Goal: Task Accomplishment & Management: Use online tool/utility

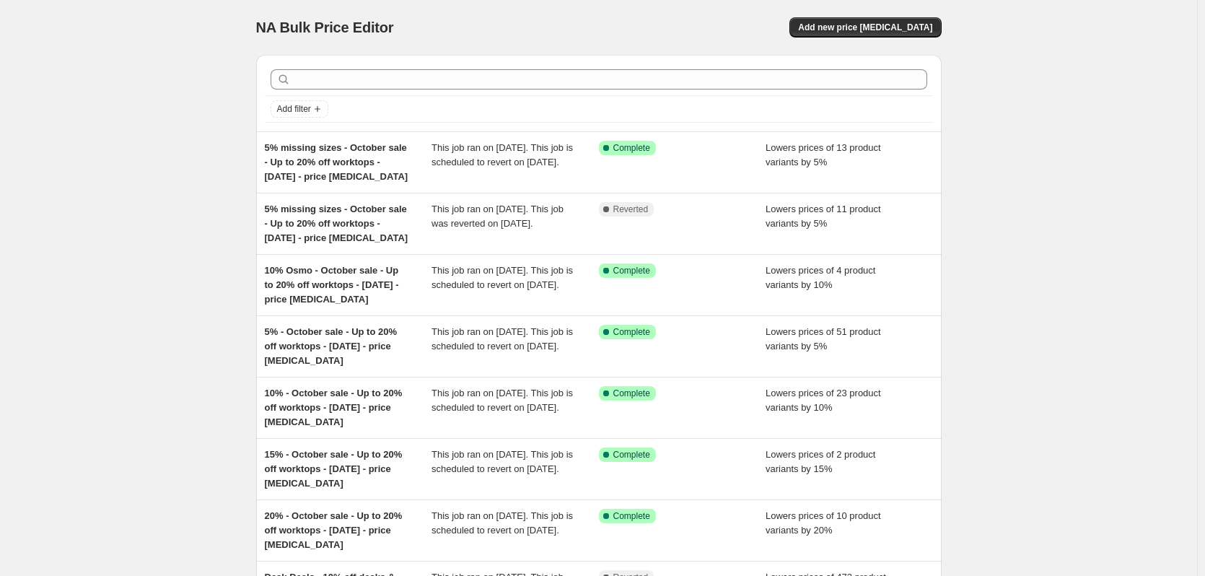
click at [889, 14] on div "NA Bulk Price Editor. This page is ready NA Bulk Price Editor Add new price [ME…" at bounding box center [599, 27] width 686 height 55
click at [902, 26] on span "Add new price [MEDICAL_DATA]" at bounding box center [865, 28] width 134 height 12
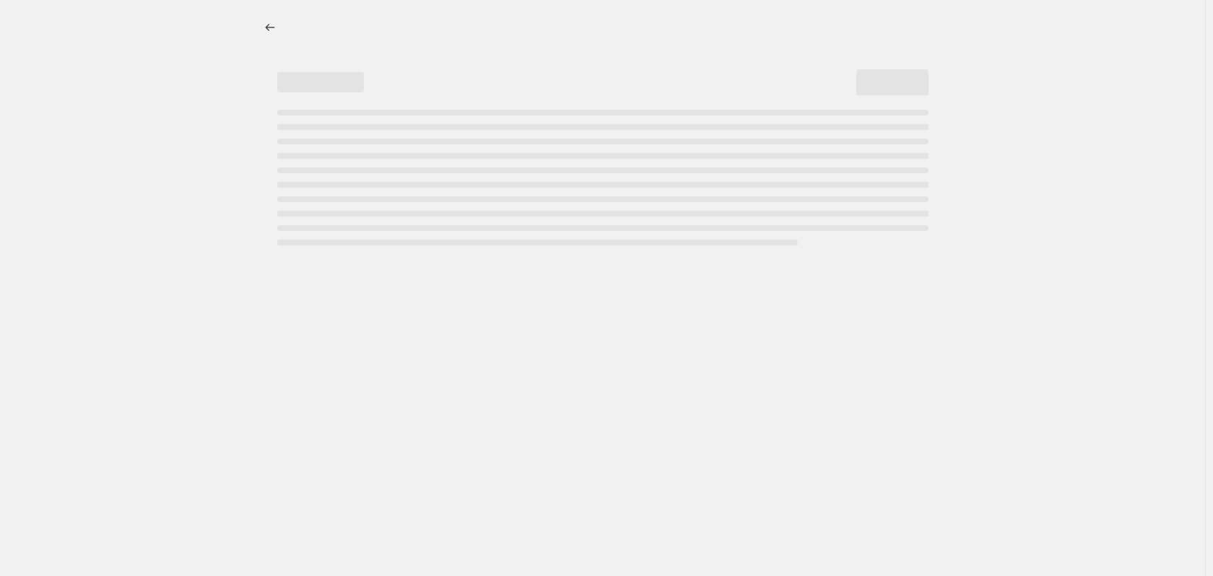
select select "percentage"
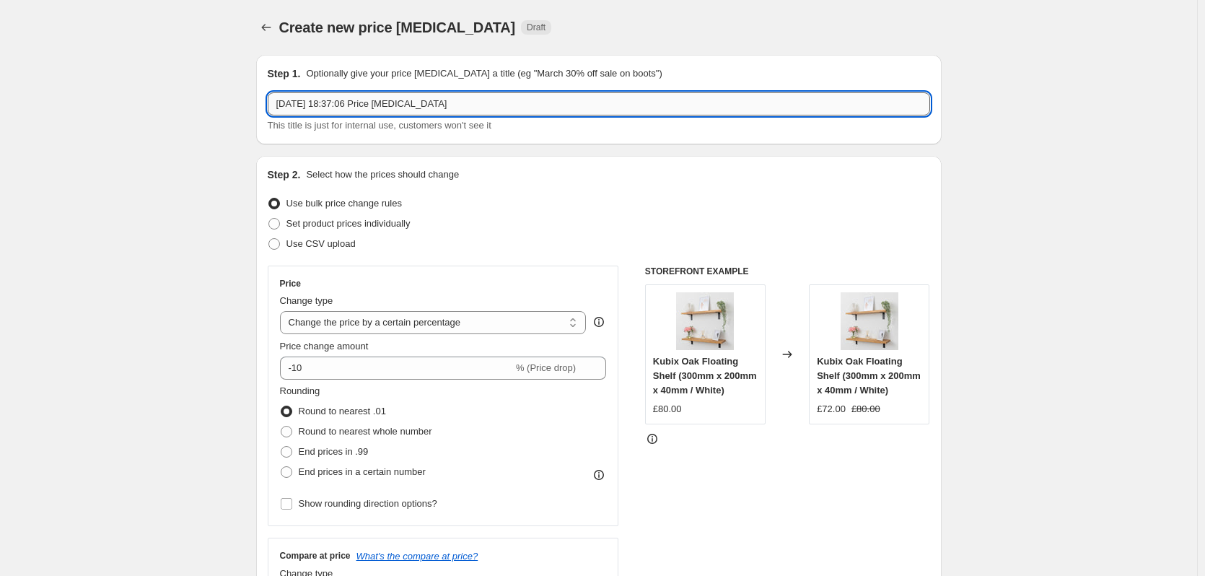
click at [403, 97] on input "[DATE] 18:37:06 Price [MEDICAL_DATA]" at bounding box center [599, 103] width 663 height 23
type input "Save"
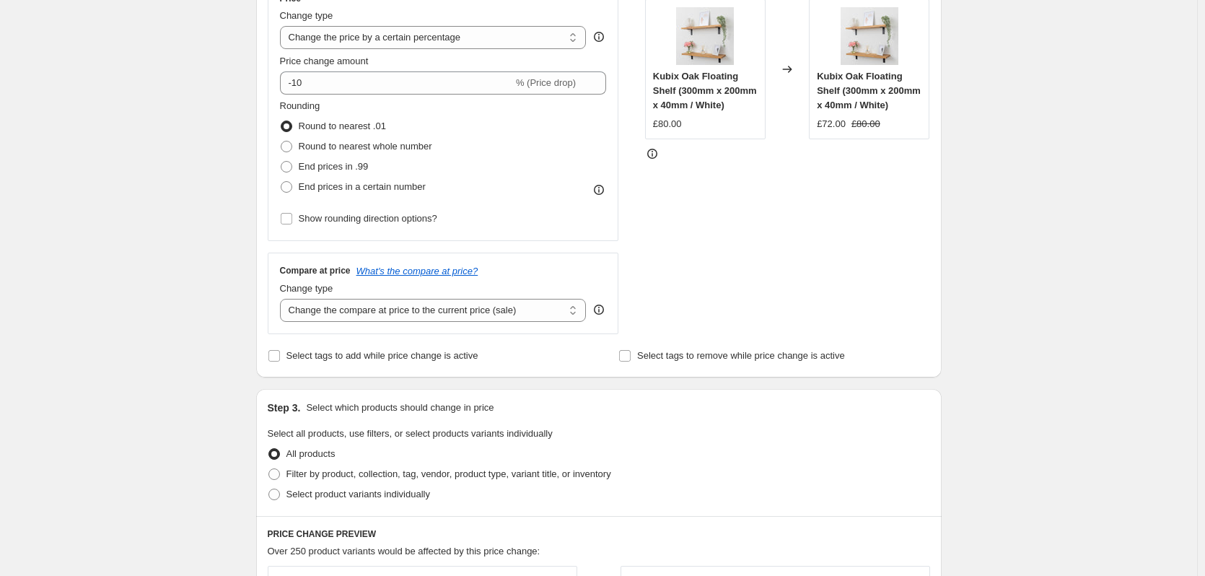
scroll to position [289, 0]
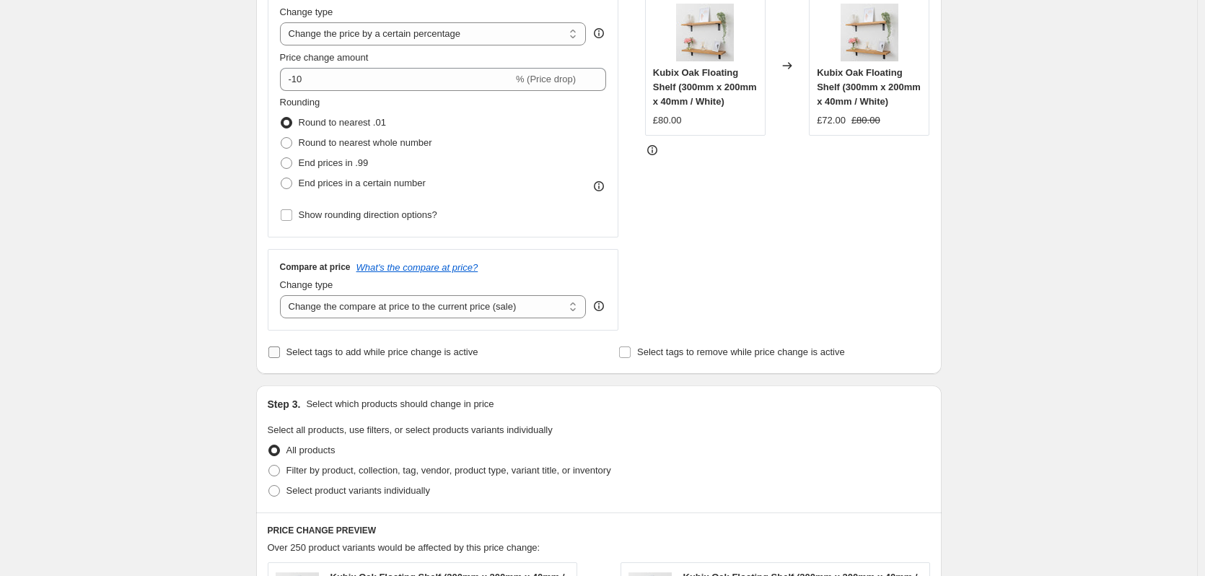
type input "10% off dining tables & accessories"
click at [418, 362] on label "Select tags to add while price change is active" at bounding box center [373, 352] width 211 height 20
click at [280, 358] on input "Select tags to add while price change is active" at bounding box center [275, 352] width 12 height 12
checkbox input "true"
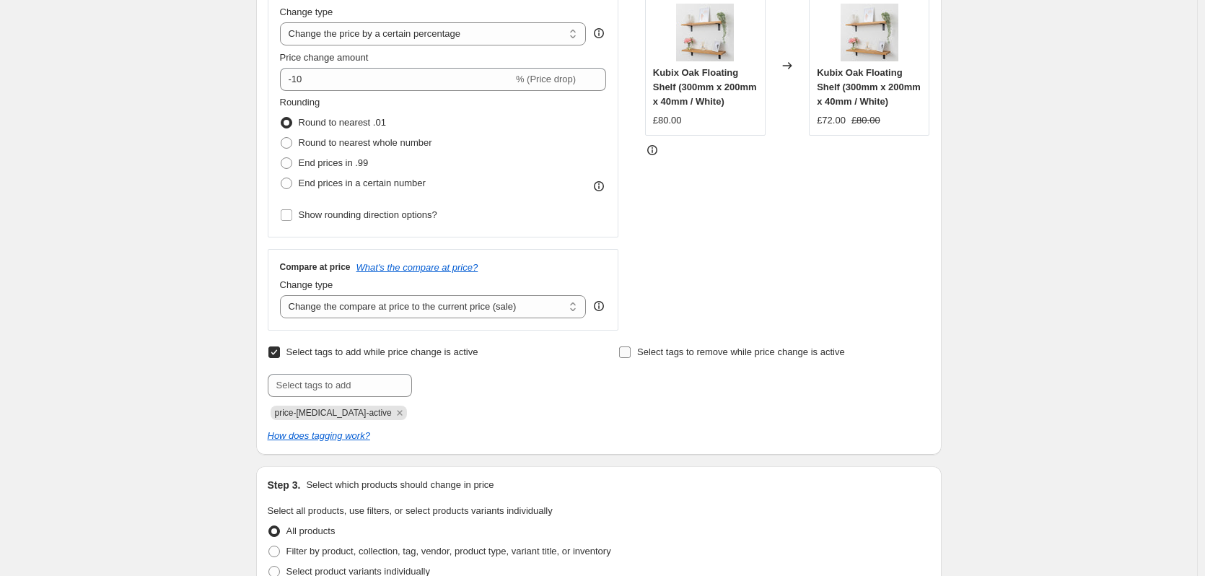
click at [715, 354] on span "Select tags to remove while price change is active" at bounding box center [741, 351] width 208 height 11
click at [631, 354] on input "Select tags to remove while price change is active" at bounding box center [625, 352] width 12 height 12
checkbox input "true"
click at [393, 414] on icon "Remove price-change-job-active" at bounding box center [399, 412] width 13 height 13
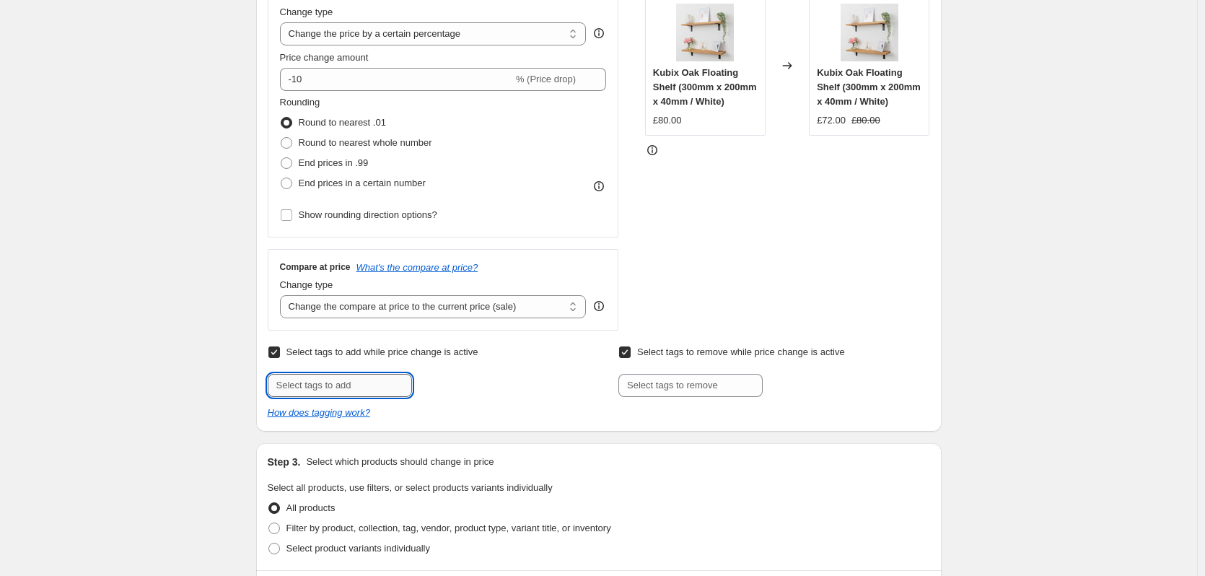
click at [372, 381] on input "text" at bounding box center [340, 385] width 144 height 23
type input "Sale"
click at [445, 383] on span "Add Sale" at bounding box center [442, 384] width 37 height 12
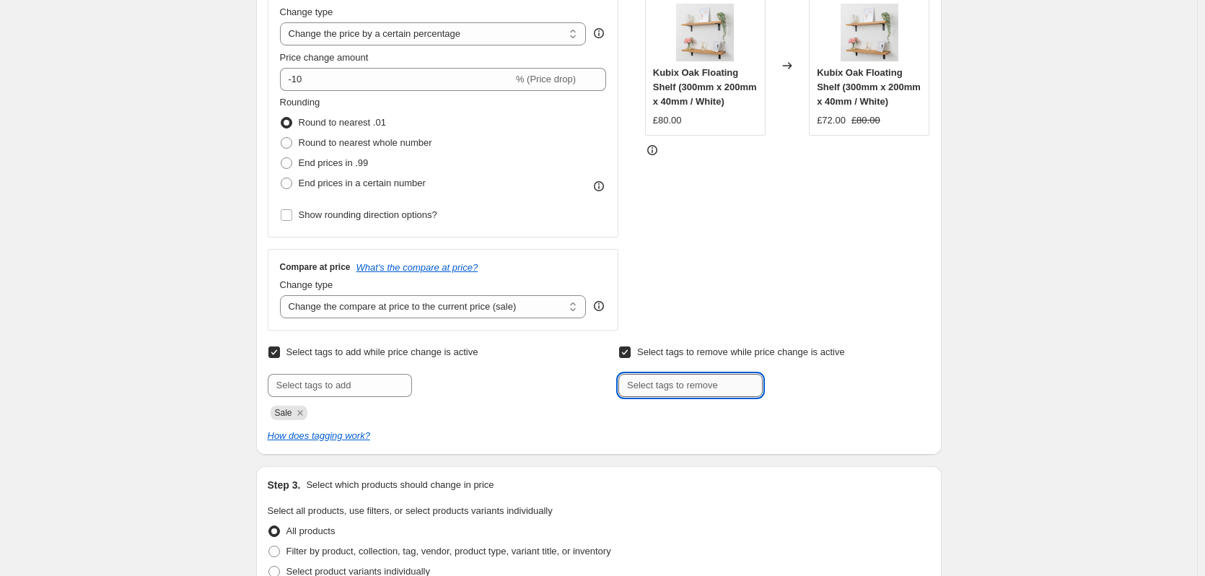
click at [664, 381] on input "text" at bounding box center [691, 385] width 144 height 23
type input "Eligible for discount"
click at [831, 383] on span "Eligible for..." at bounding box center [820, 384] width 51 height 10
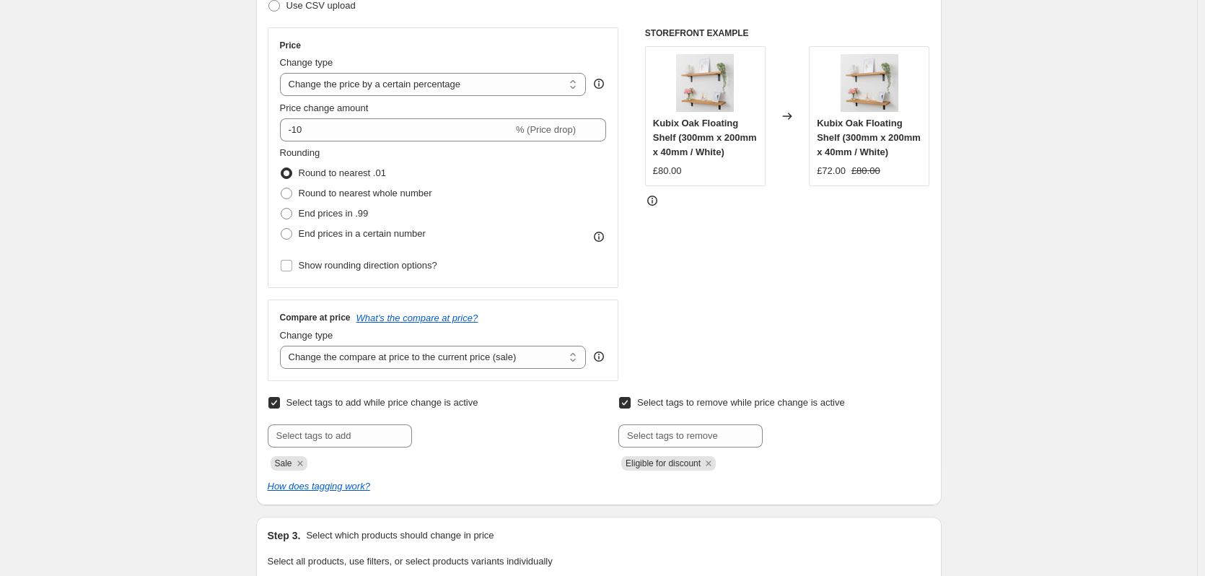
scroll to position [217, 0]
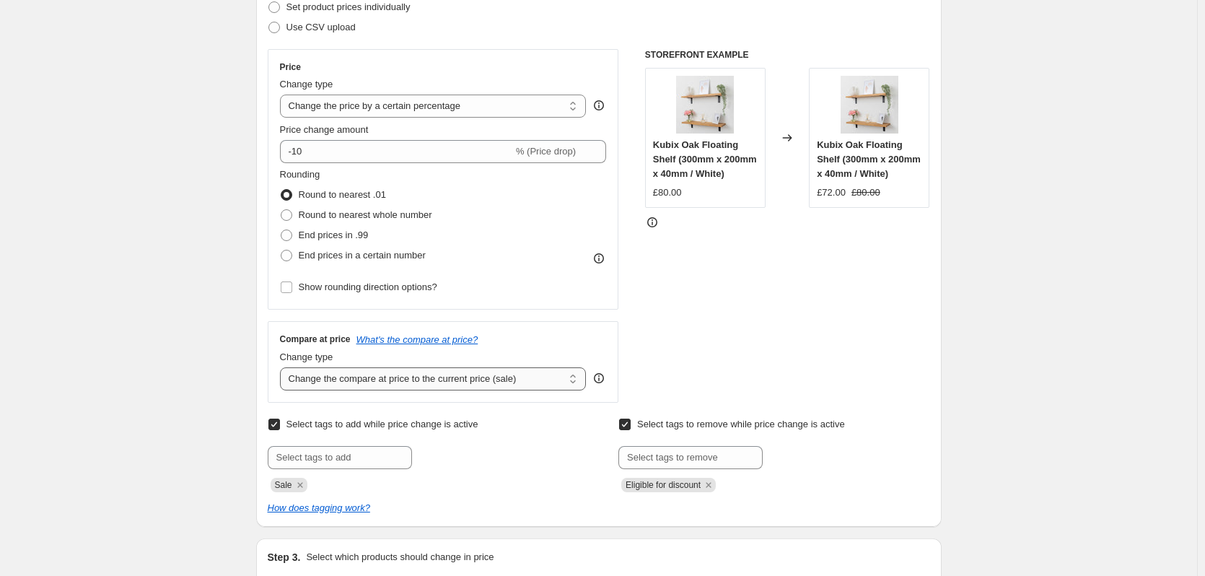
click at [507, 385] on select "Change the compare at price to the current price (sale) Change the compare at p…" at bounding box center [433, 378] width 307 height 23
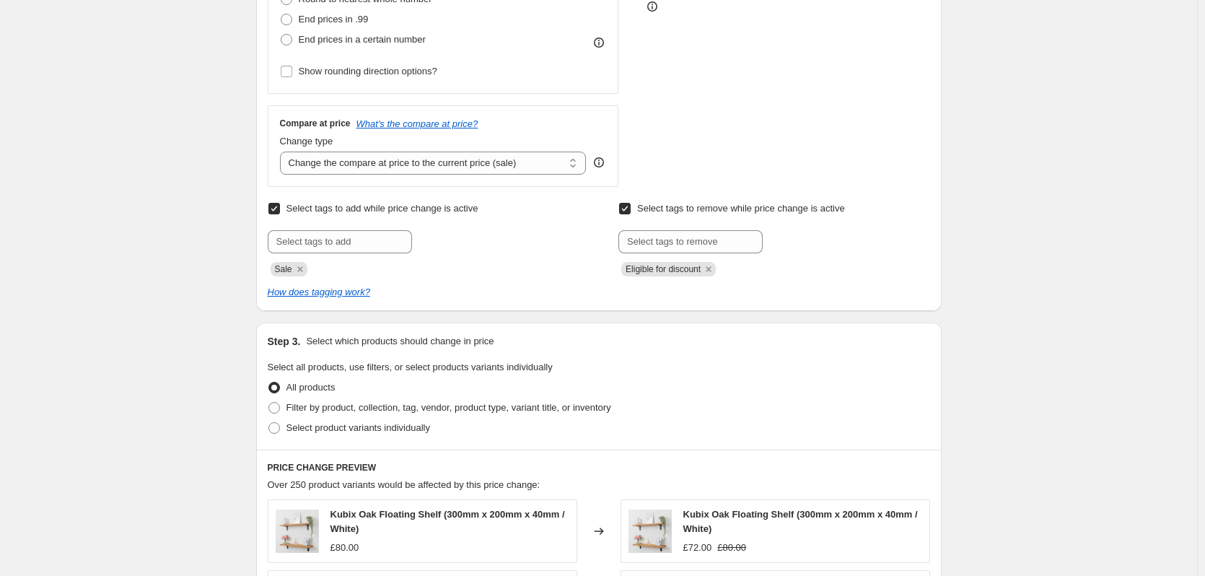
scroll to position [433, 0]
click at [345, 409] on span "Filter by product, collection, tag, vendor, product type, variant title, or inv…" at bounding box center [449, 406] width 325 height 11
click at [269, 402] on input "Filter by product, collection, tag, vendor, product type, variant title, or inv…" at bounding box center [269, 401] width 1 height 1
radio input "true"
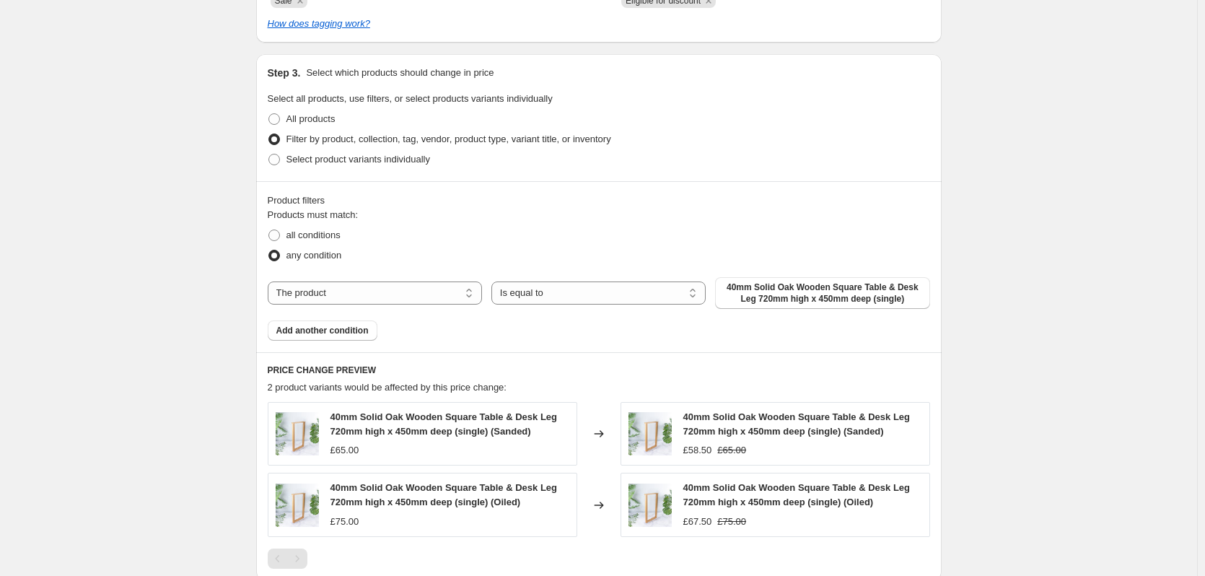
scroll to position [722, 0]
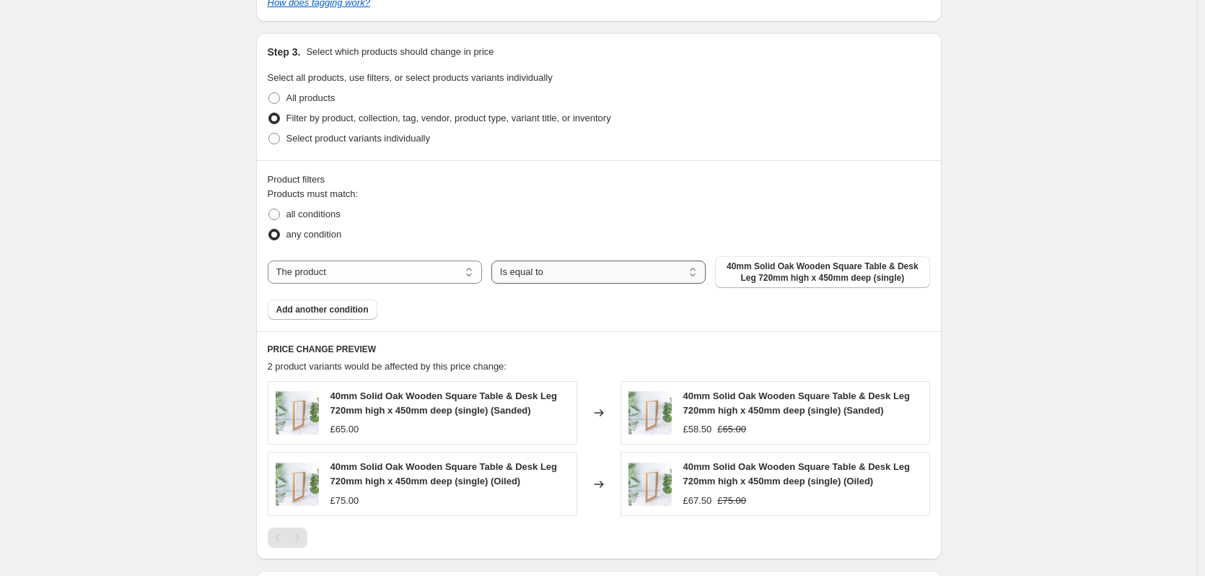
click at [564, 273] on select "Is equal to Is not equal to" at bounding box center [599, 272] width 214 height 23
click at [422, 279] on select "The product The product's collection The product's tag The product's vendor The…" at bounding box center [375, 272] width 214 height 23
select select "collection"
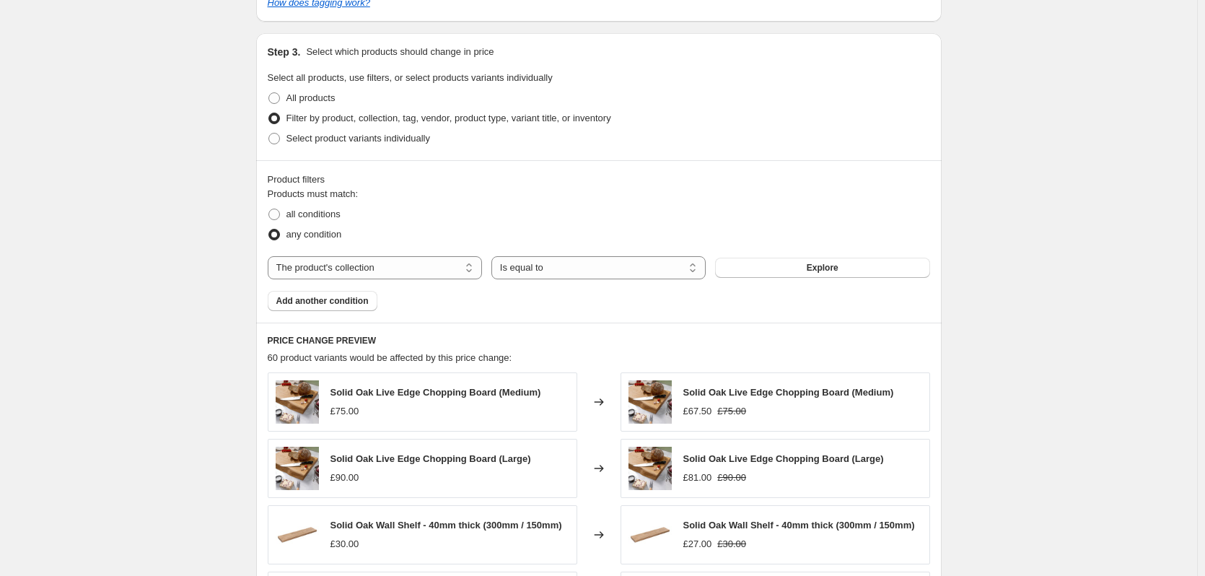
click at [805, 271] on button "Explore" at bounding box center [822, 268] width 214 height 20
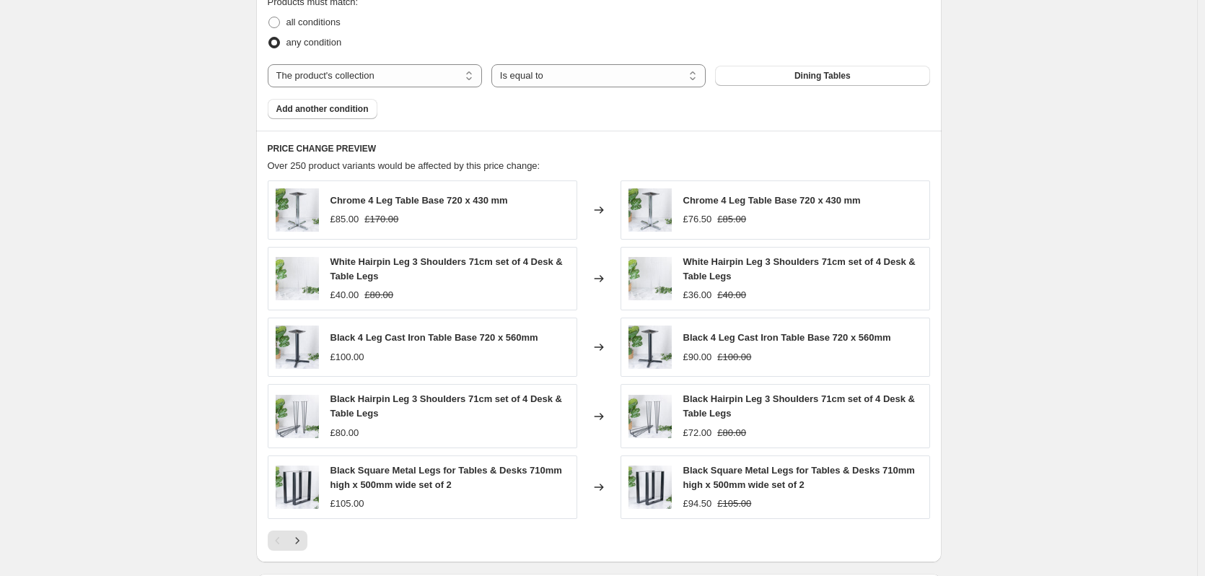
scroll to position [1125, 0]
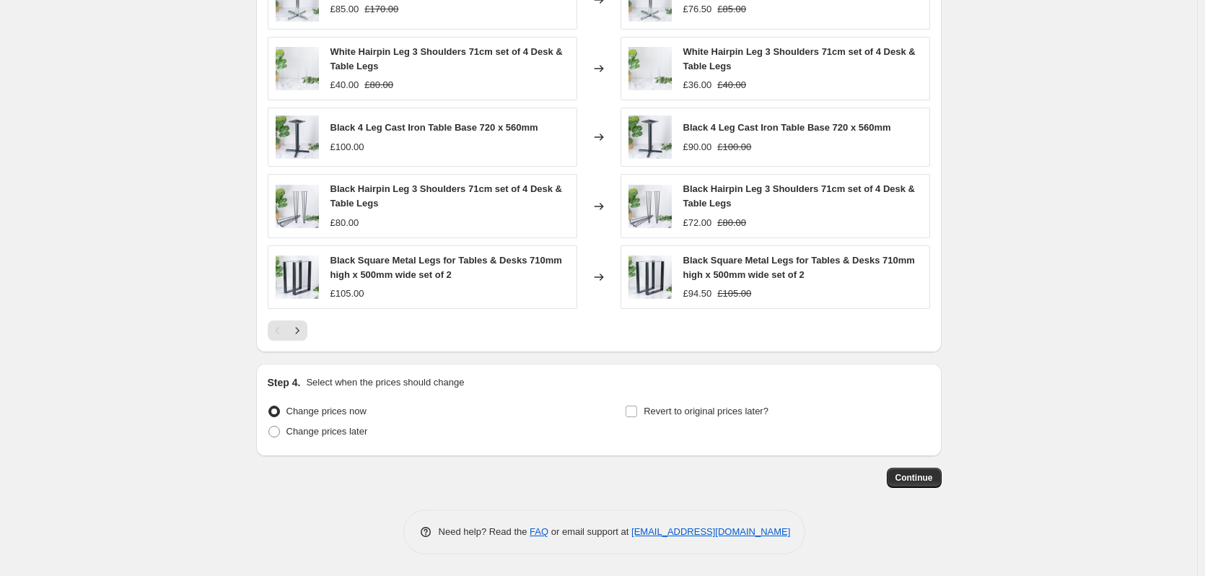
drag, startPoint x: 356, startPoint y: 437, endPoint x: 601, endPoint y: 432, distance: 244.7
click at [356, 437] on span "Change prices later" at bounding box center [328, 431] width 82 height 11
click at [269, 427] on input "Change prices later" at bounding box center [269, 426] width 1 height 1
radio input "true"
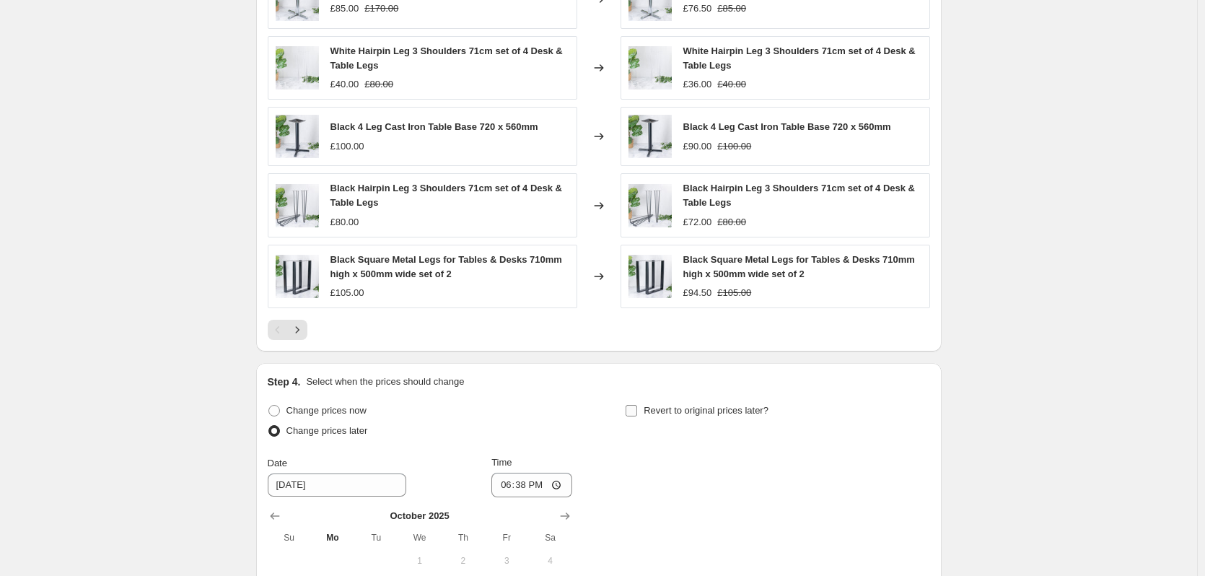
click at [686, 416] on span "Revert to original prices later?" at bounding box center [706, 410] width 125 height 11
click at [637, 416] on input "Revert to original prices later?" at bounding box center [632, 411] width 12 height 12
checkbox input "true"
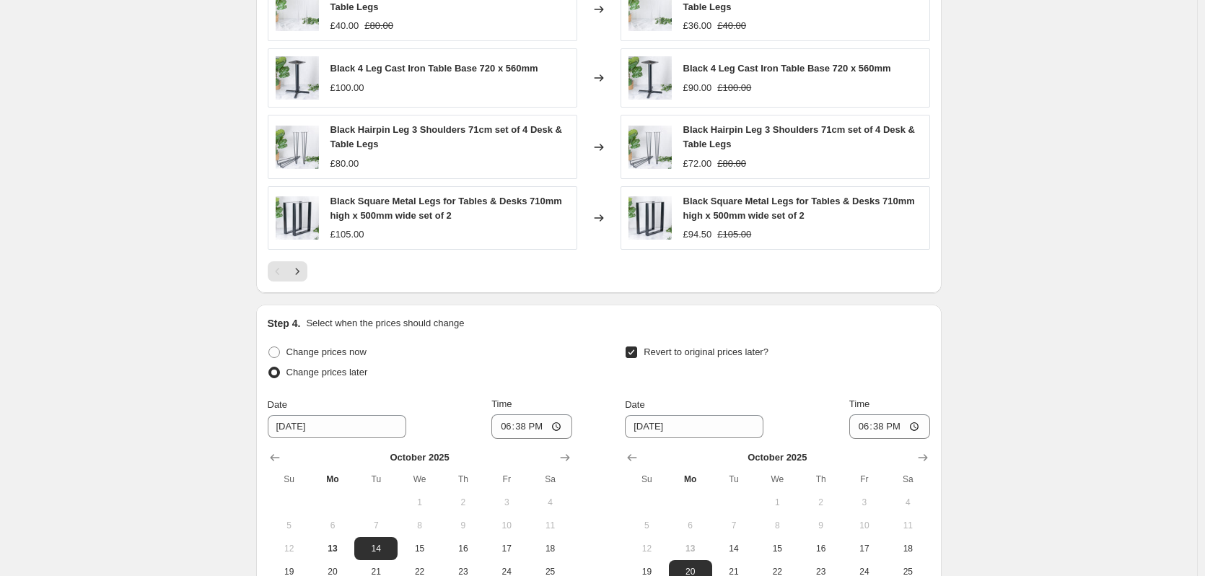
scroll to position [1371, 0]
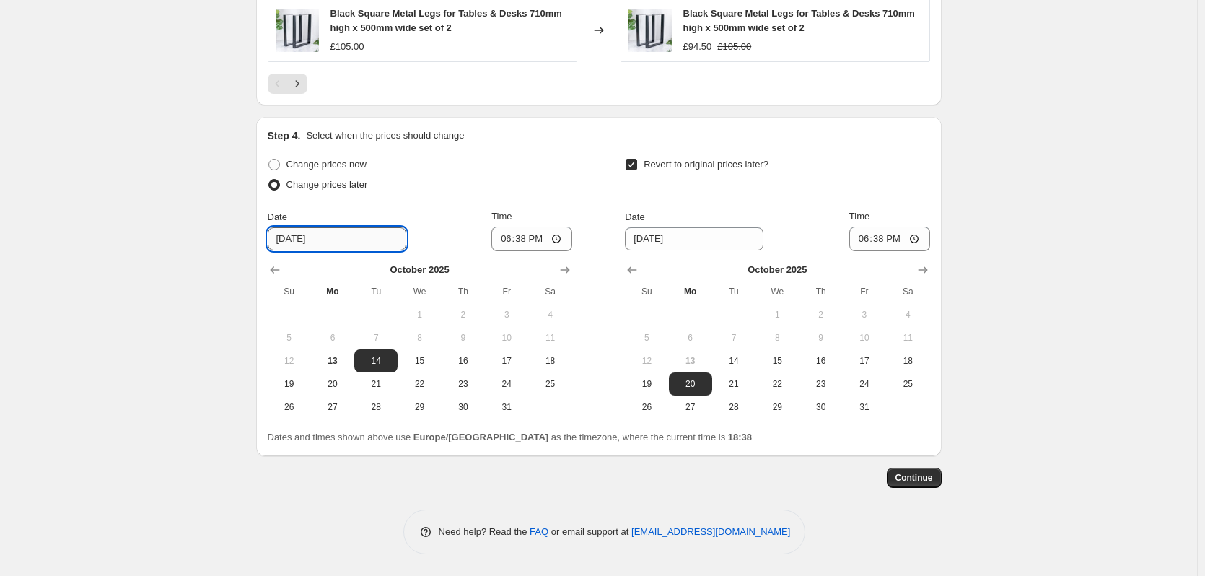
click at [347, 237] on input "[DATE]" at bounding box center [337, 238] width 139 height 23
click at [461, 365] on span "16" at bounding box center [464, 361] width 32 height 12
type input "[DATE]"
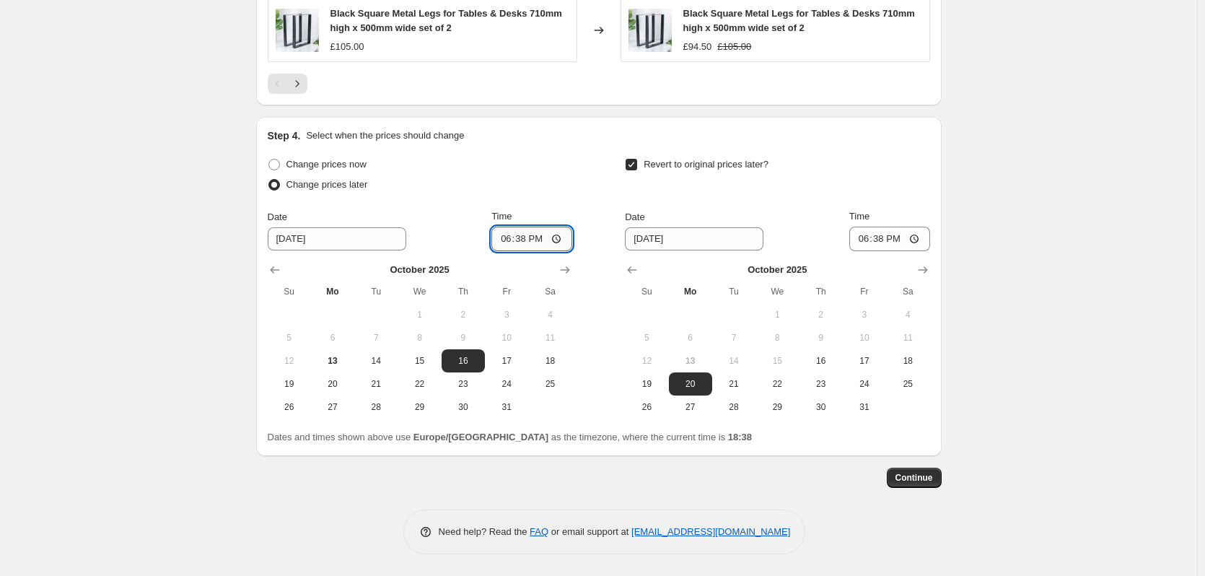
click at [523, 240] on input "18:38" at bounding box center [532, 239] width 81 height 25
type input "00:10"
click at [671, 232] on input "[DATE]" at bounding box center [694, 238] width 139 height 23
click at [926, 270] on icon "Show next month, November 2025" at bounding box center [922, 269] width 9 height 7
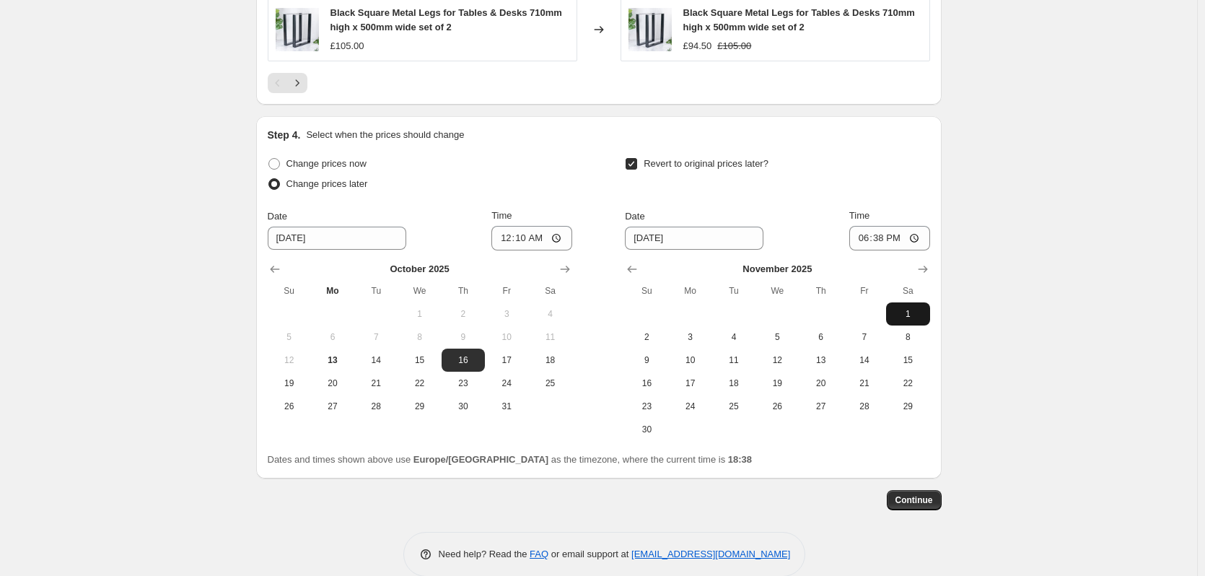
click at [906, 312] on span "1" at bounding box center [908, 314] width 32 height 12
type input "[DATE]"
click at [885, 243] on input "18:38" at bounding box center [890, 238] width 81 height 25
type input "00:00"
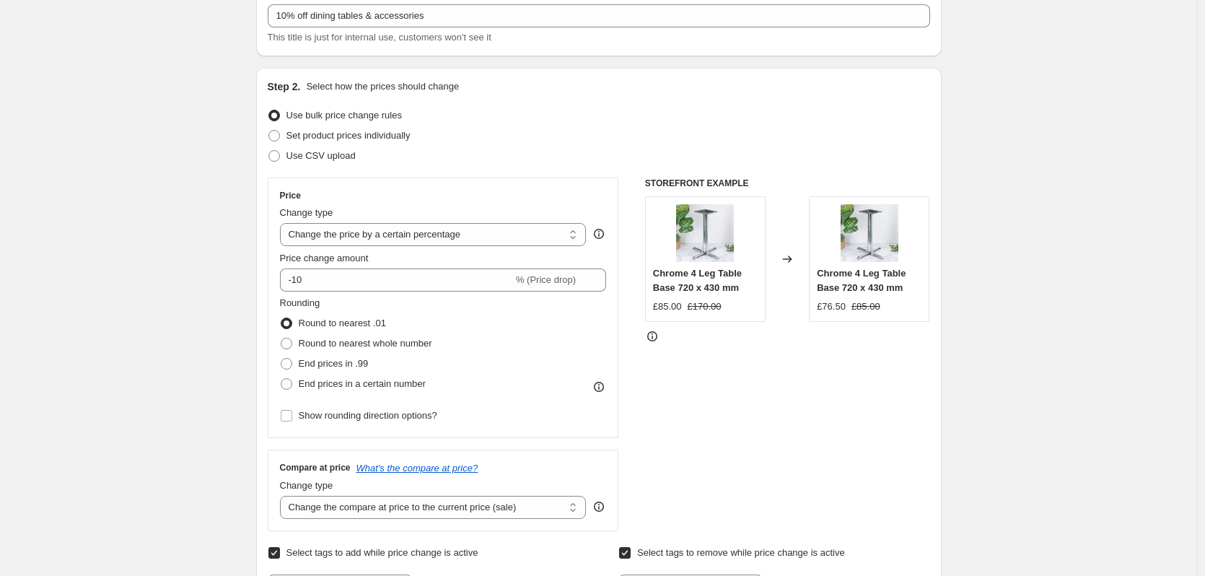
scroll to position [72, 0]
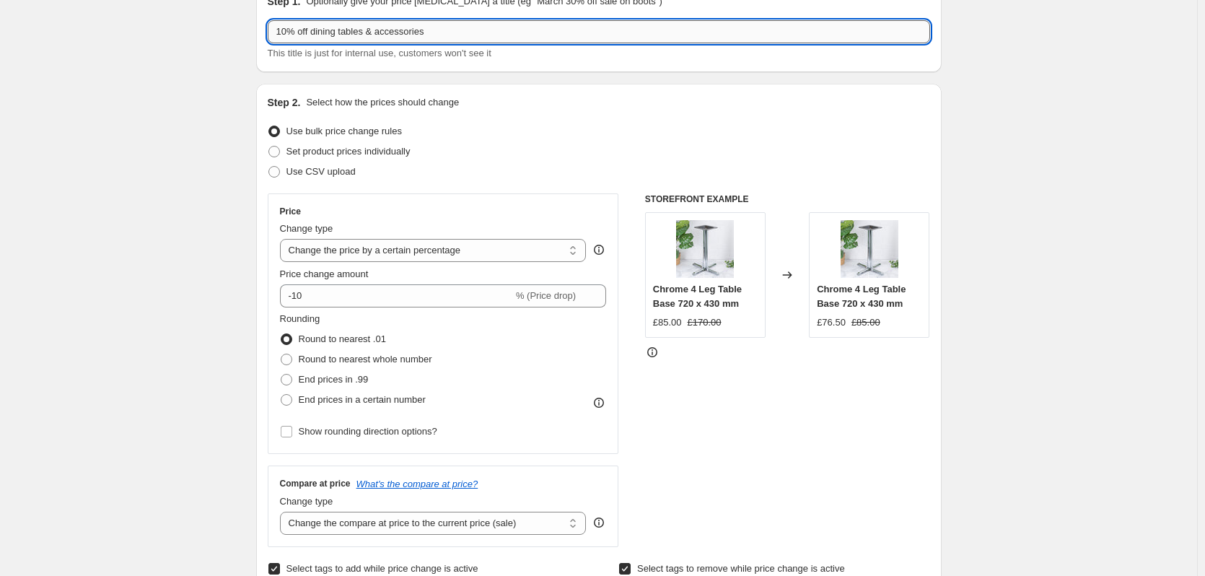
click at [536, 33] on input "10% off dining tables & accessories" at bounding box center [599, 31] width 663 height 23
type input "10% off dining tables & accessories - [DATE] - price [MEDICAL_DATA]"
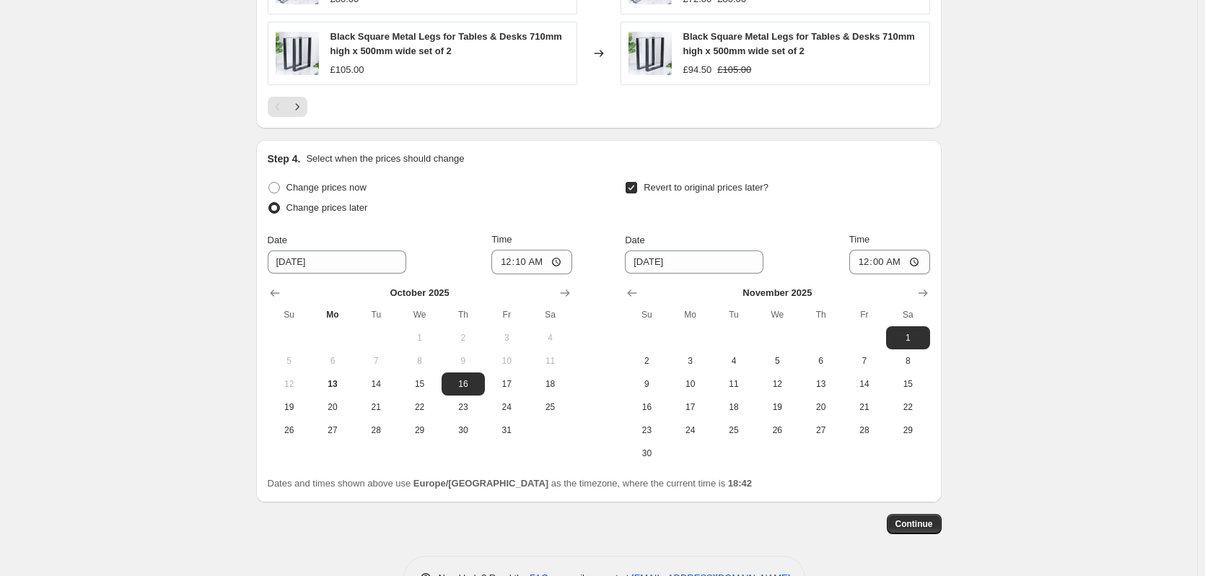
scroll to position [1371, 0]
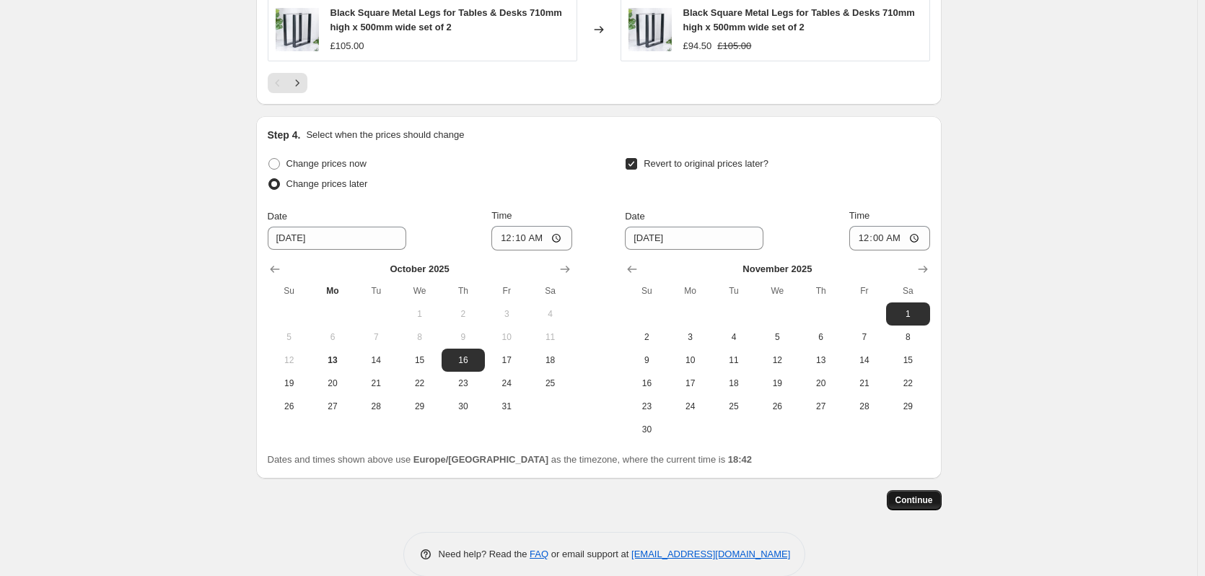
click at [937, 505] on button "Continue" at bounding box center [914, 500] width 55 height 20
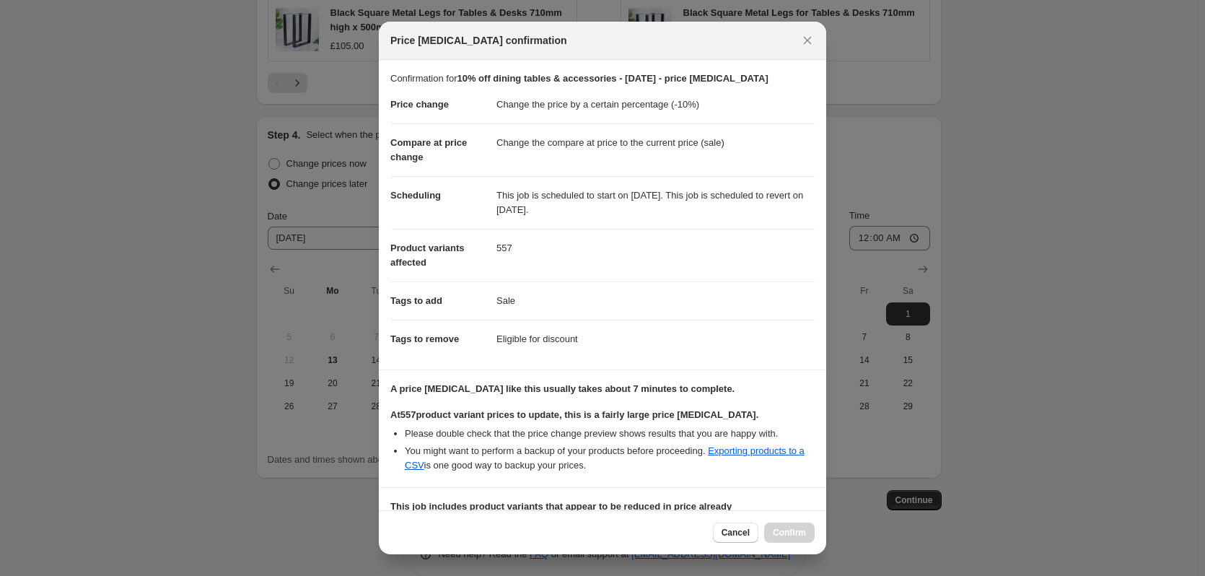
scroll to position [185, 0]
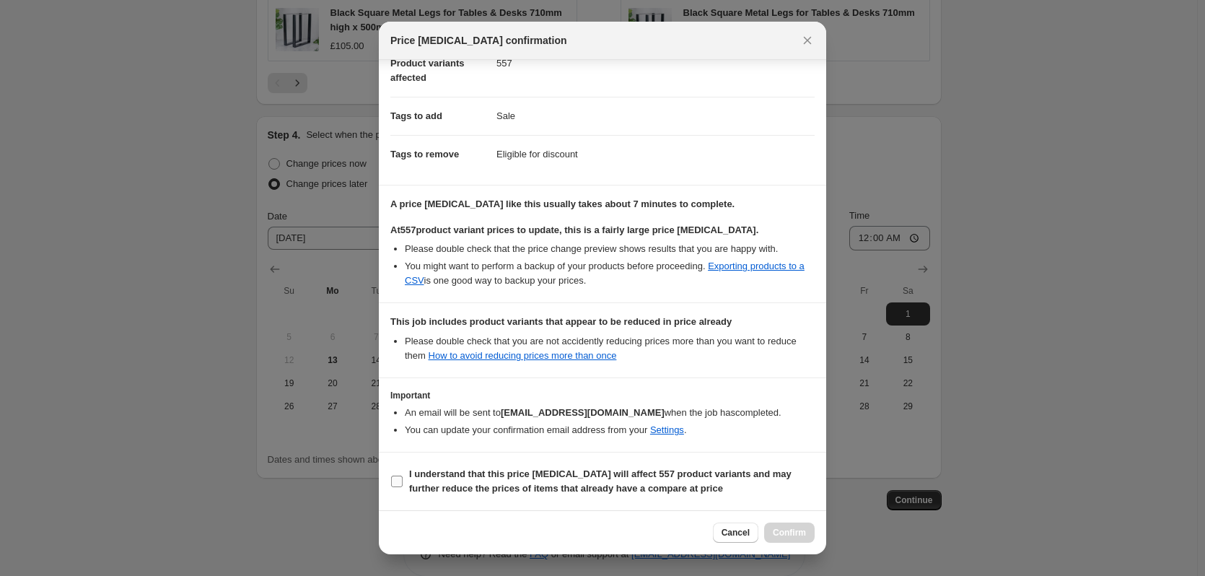
click at [575, 476] on b "I understand that this price [MEDICAL_DATA] will affect 557 product variants an…" at bounding box center [600, 480] width 383 height 25
click at [403, 476] on input "I understand that this price [MEDICAL_DATA] will affect 557 product variants an…" at bounding box center [397, 482] width 12 height 12
checkbox input "true"
drag, startPoint x: 595, startPoint y: 473, endPoint x: 522, endPoint y: 388, distance: 111.6
click at [521, 388] on section "Important An email will be sent to [EMAIL_ADDRESS][DOMAIN_NAME] when the job ha…" at bounding box center [603, 415] width 448 height 74
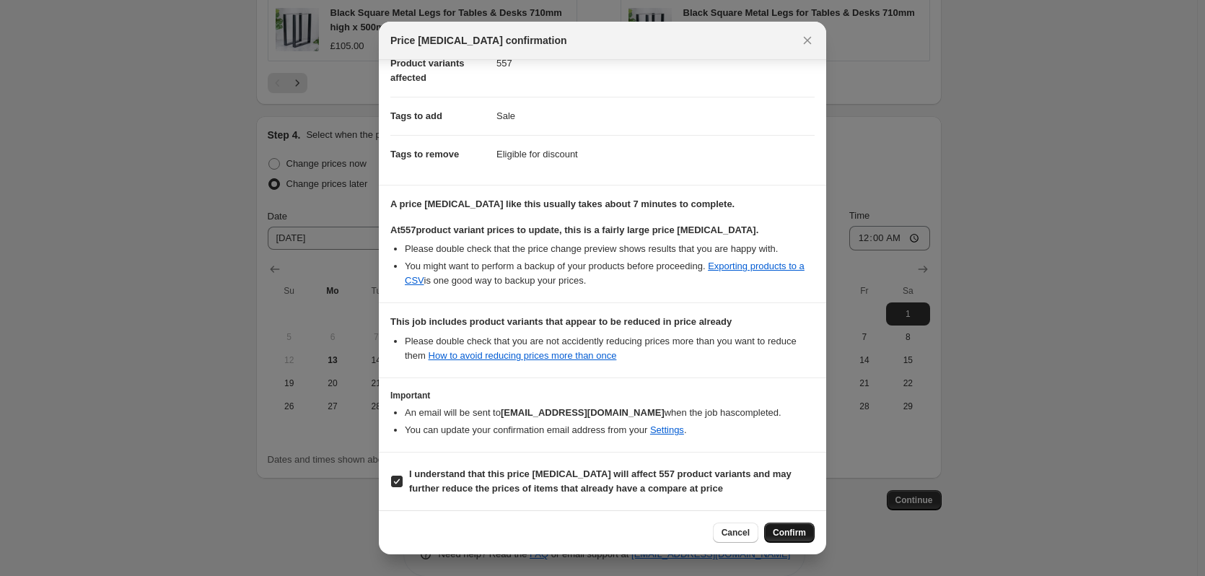
click at [800, 531] on span "Confirm" at bounding box center [789, 533] width 33 height 12
